Goal: Information Seeking & Learning: Learn about a topic

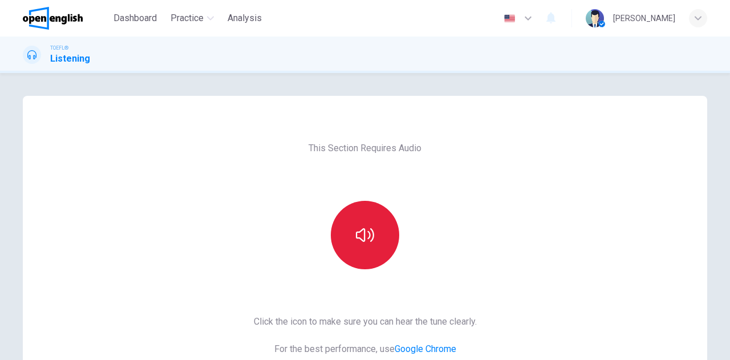
click at [368, 232] on icon "button" at bounding box center [365, 235] width 18 height 18
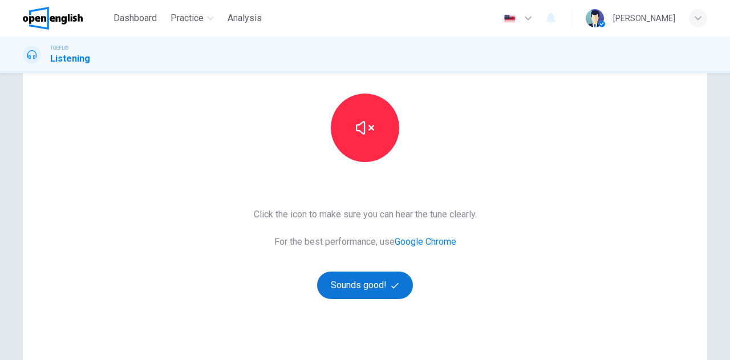
scroll to position [171, 0]
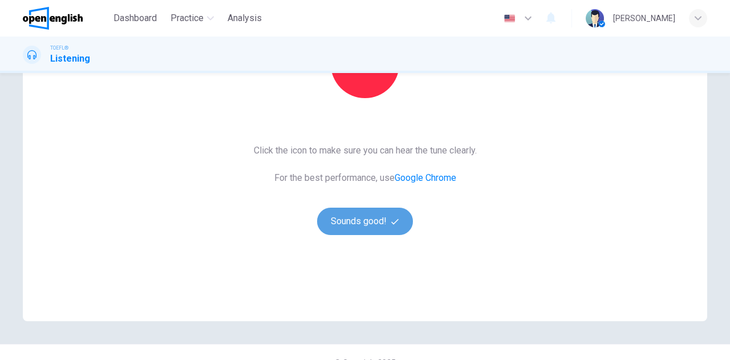
click at [372, 222] on button "Sounds good!" at bounding box center [365, 220] width 96 height 27
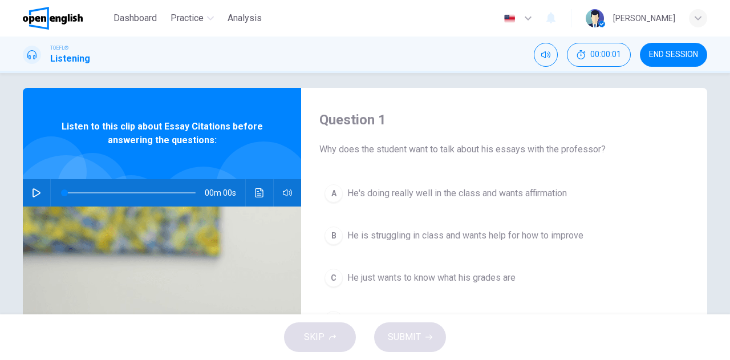
scroll to position [0, 0]
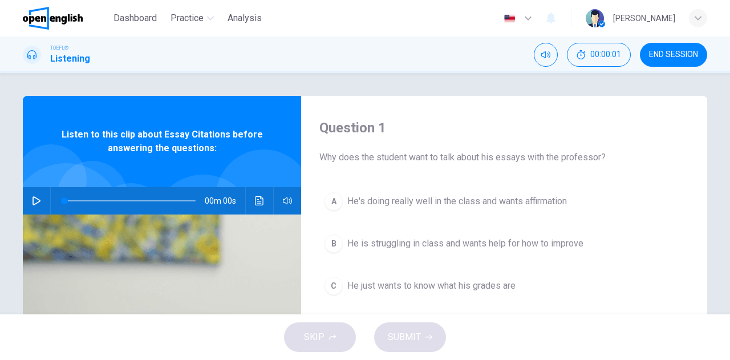
click at [32, 196] on button "button" at bounding box center [36, 200] width 18 height 27
click at [64, 200] on span at bounding box center [122, 200] width 117 height 1
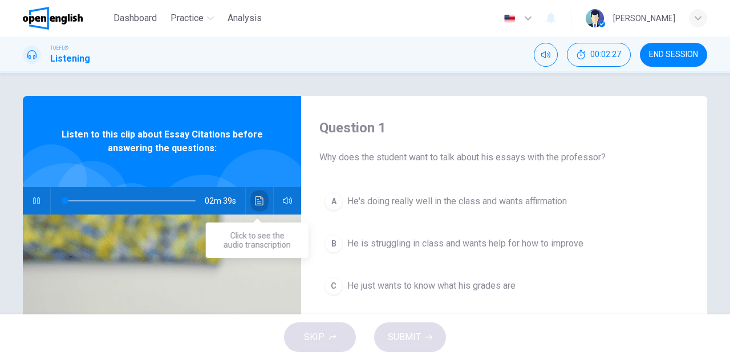
click at [258, 200] on icon "Click to see the audio transcription" at bounding box center [259, 200] width 9 height 9
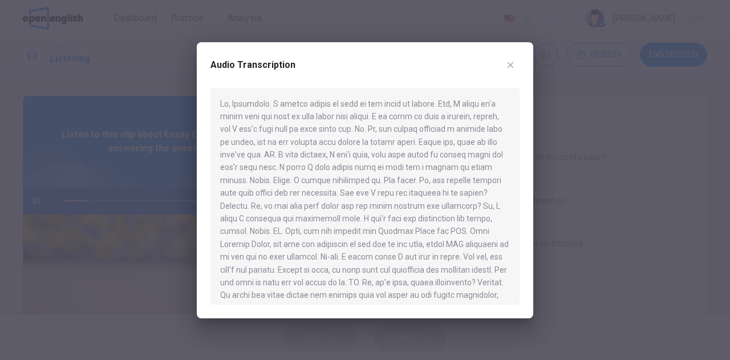
click at [154, 158] on div at bounding box center [365, 180] width 730 height 360
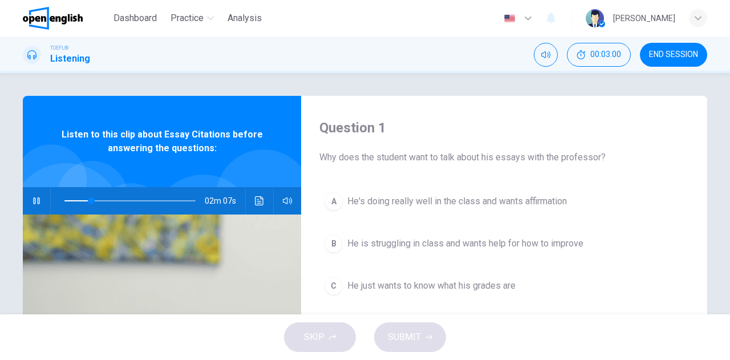
click at [69, 197] on span at bounding box center [129, 201] width 131 height 16
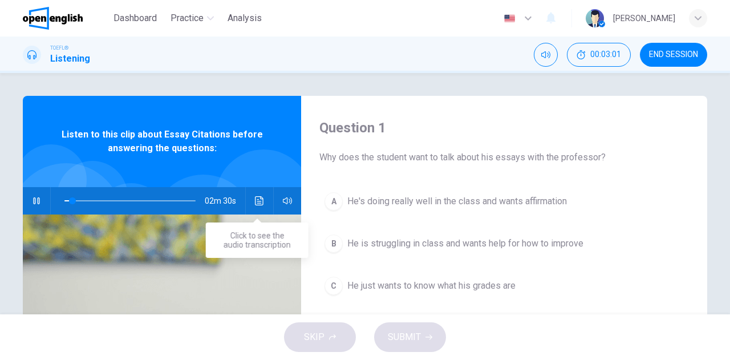
click at [255, 203] on icon "Click to see the audio transcription" at bounding box center [259, 200] width 9 height 9
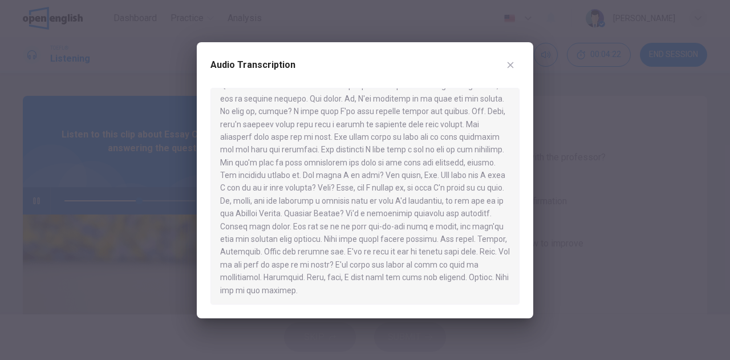
scroll to position [211, 0]
click at [86, 150] on div at bounding box center [365, 180] width 730 height 360
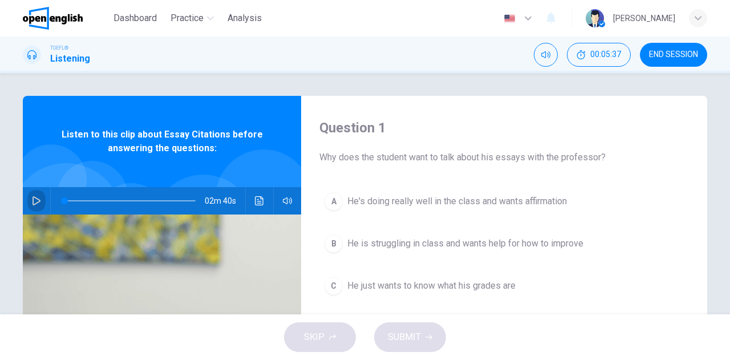
click at [33, 201] on icon "button" at bounding box center [36, 200] width 9 height 9
click at [256, 203] on icon "Click to see the audio transcription" at bounding box center [259, 200] width 9 height 9
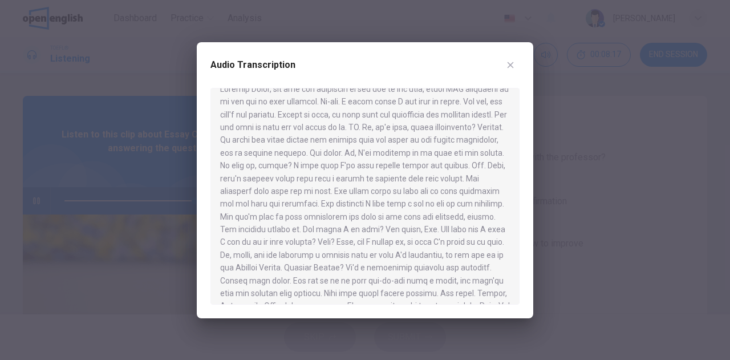
scroll to position [0, 0]
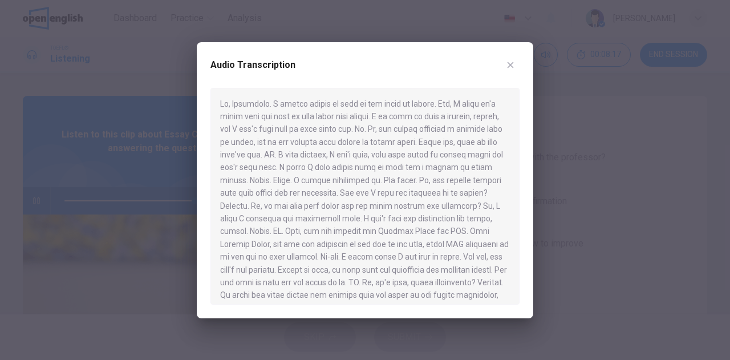
type input "*"
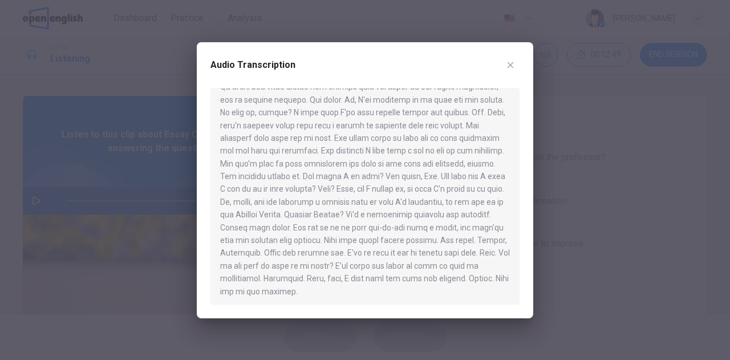
scroll to position [211, 0]
click at [508, 62] on icon "button" at bounding box center [510, 65] width 6 height 6
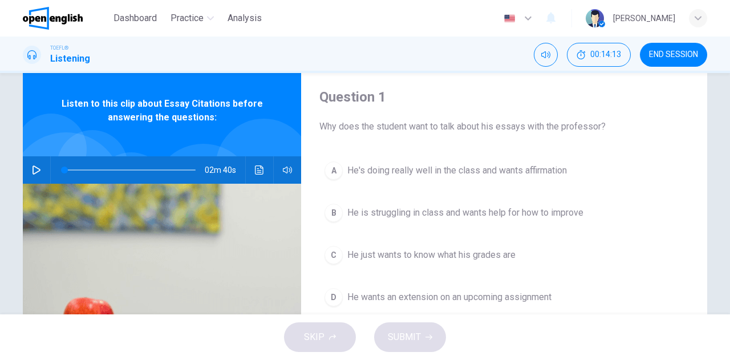
scroll to position [57, 0]
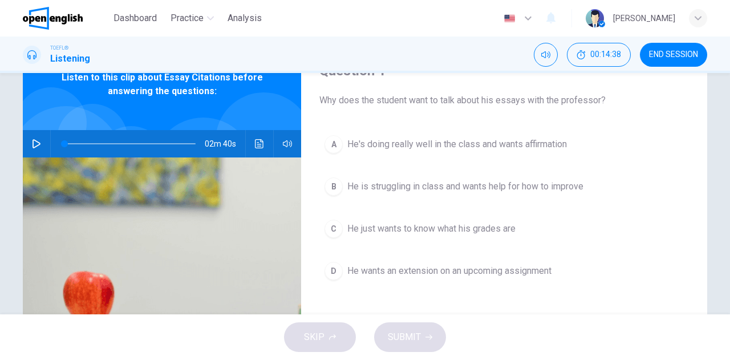
click at [492, 227] on span "He just wants to know what his grades are" at bounding box center [431, 229] width 168 height 14
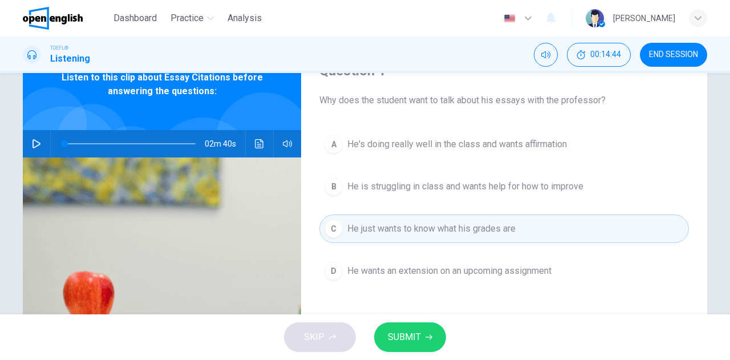
click at [409, 341] on span "SUBMIT" at bounding box center [404, 337] width 33 height 16
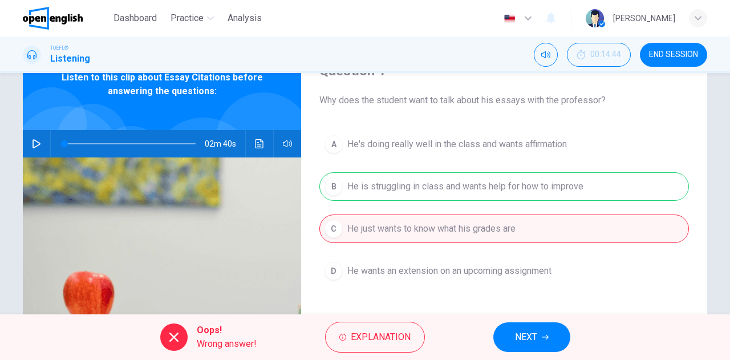
click at [531, 328] on button "NEXT" at bounding box center [531, 337] width 77 height 30
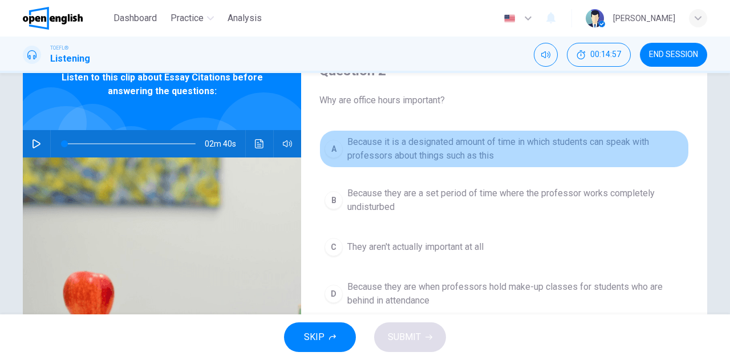
click at [451, 149] on span "Because it is a designated amount of time in which students can speak with prof…" at bounding box center [515, 148] width 336 height 27
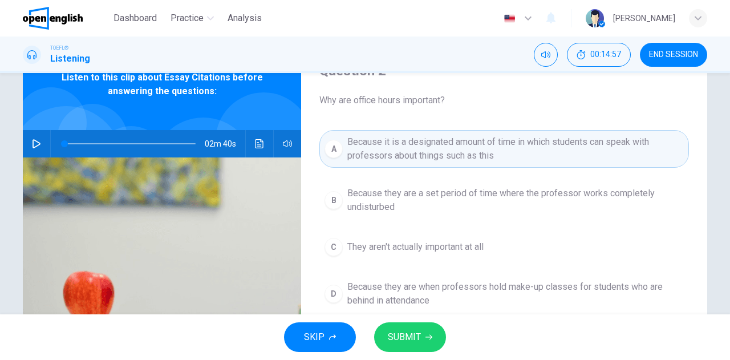
click at [409, 340] on span "SUBMIT" at bounding box center [404, 337] width 33 height 16
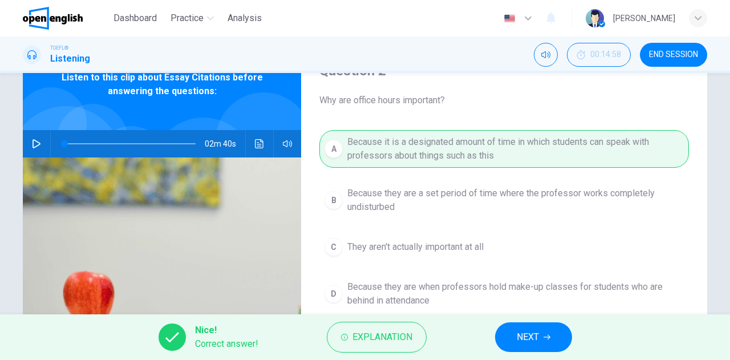
click at [543, 337] on button "NEXT" at bounding box center [533, 337] width 77 height 30
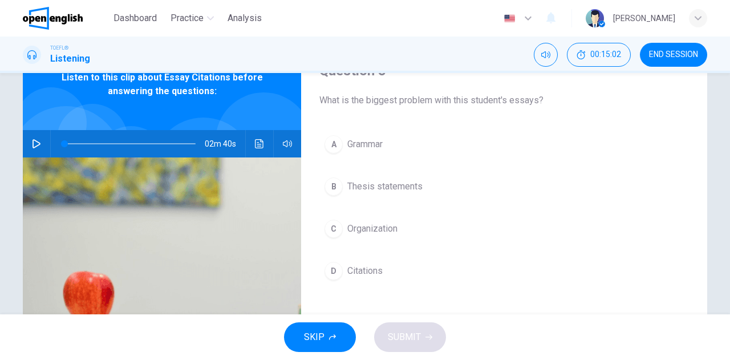
click at [356, 272] on span "Citations" at bounding box center [364, 271] width 35 height 14
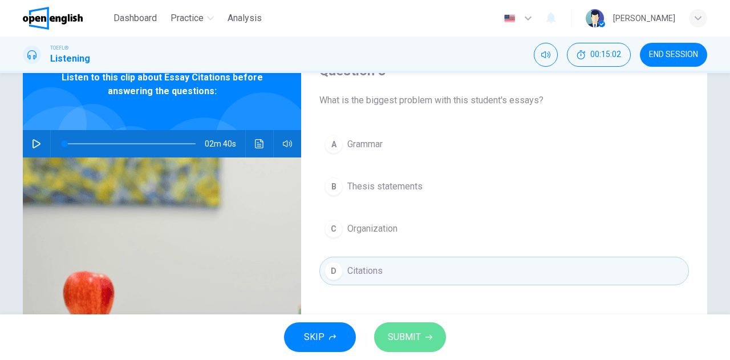
click at [414, 332] on span "SUBMIT" at bounding box center [404, 337] width 33 height 16
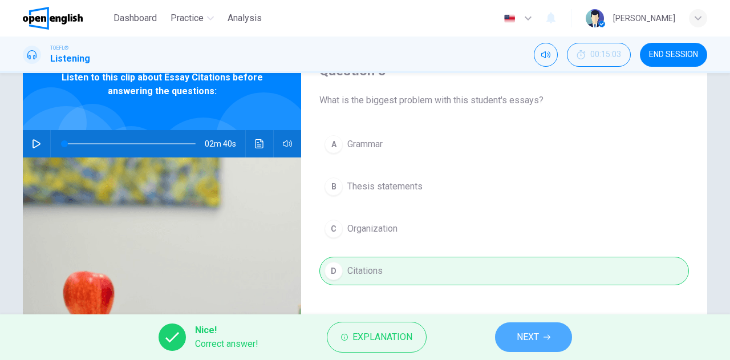
click at [537, 340] on span "NEXT" at bounding box center [527, 337] width 22 height 16
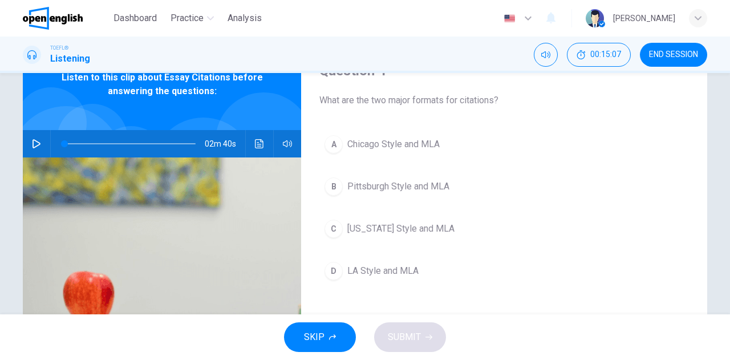
click at [359, 223] on span "[US_STATE] Style and MLA" at bounding box center [400, 229] width 107 height 14
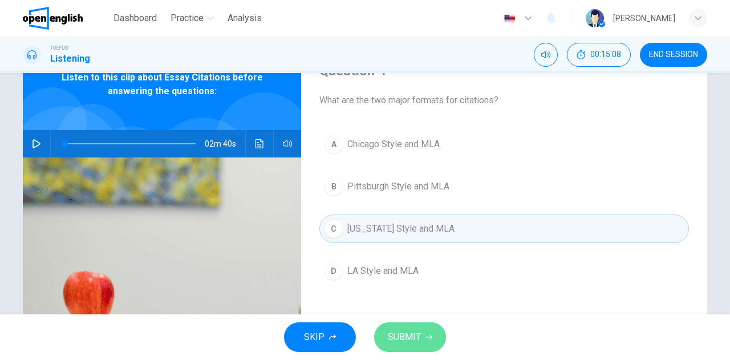
click at [425, 337] on icon "button" at bounding box center [428, 336] width 7 height 7
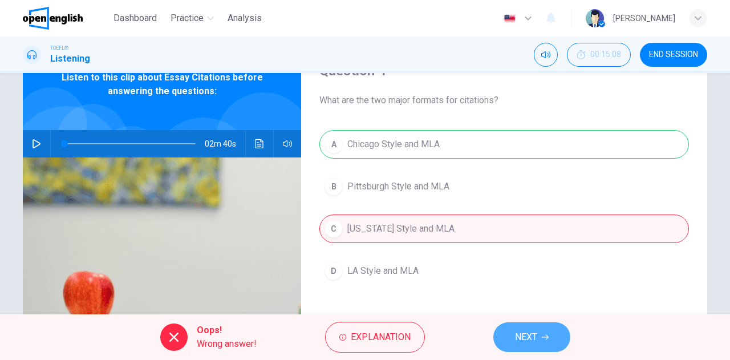
click at [522, 330] on span "NEXT" at bounding box center [526, 337] width 22 height 16
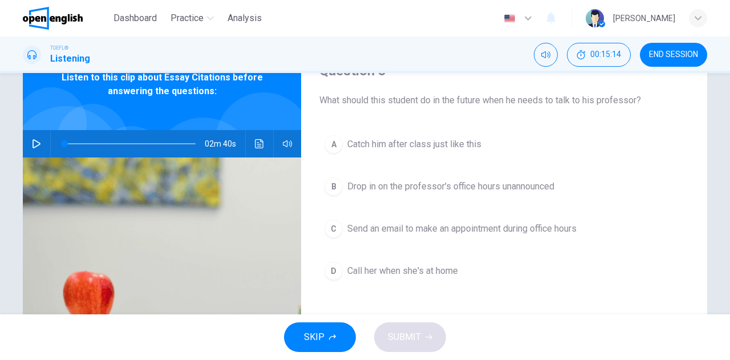
click at [415, 222] on span "Send an email to make an appointment during office hours" at bounding box center [461, 229] width 229 height 14
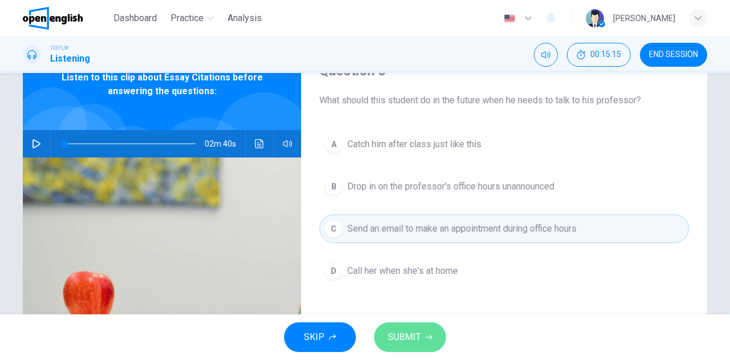
click at [416, 340] on span "SUBMIT" at bounding box center [404, 337] width 33 height 16
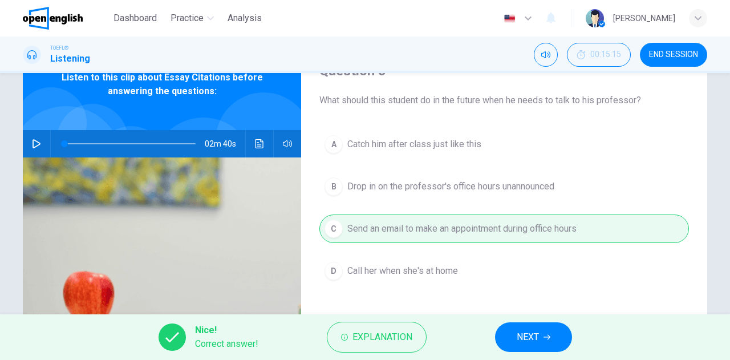
click at [531, 345] on span "NEXT" at bounding box center [527, 337] width 22 height 16
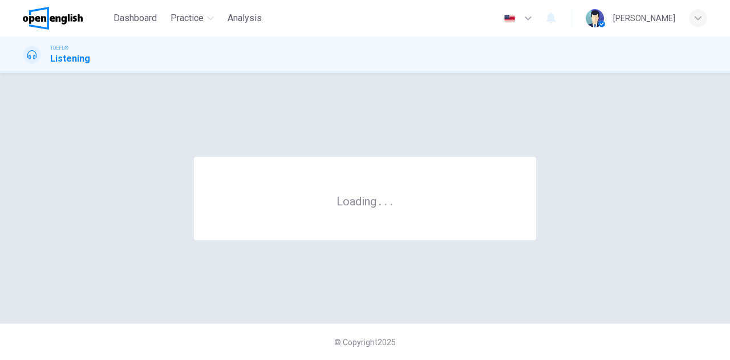
scroll to position [0, 0]
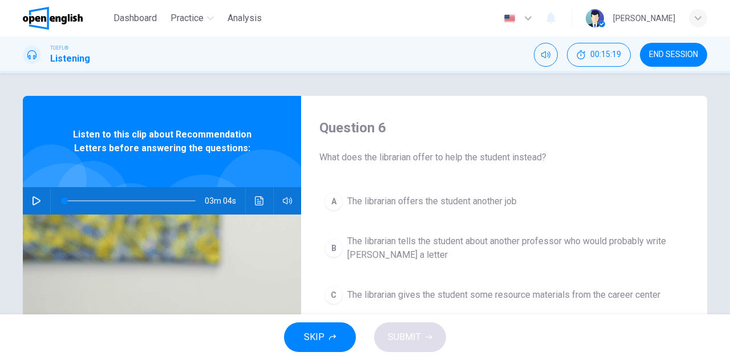
click at [109, 141] on span "Listen to this clip about Recommendation Letters before answering the questions:" at bounding box center [162, 141] width 204 height 27
